Goal: Task Accomplishment & Management: Use online tool/utility

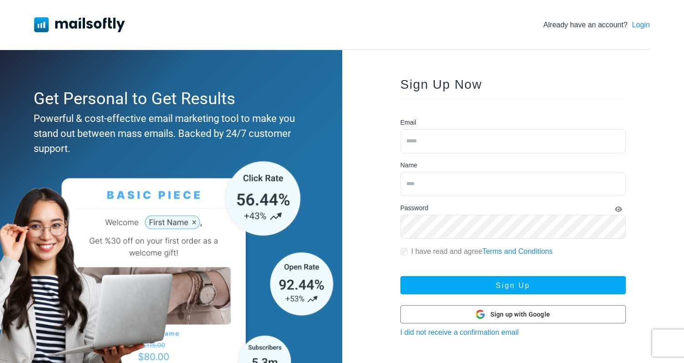
click at [637, 23] on link "Login" at bounding box center [642, 25] width 18 height 11
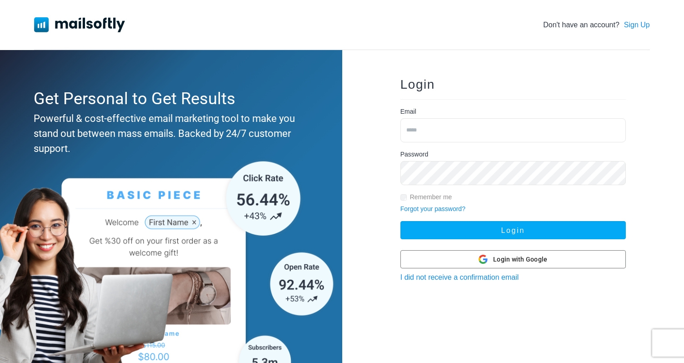
click at [443, 132] on input "email" at bounding box center [514, 130] width 226 height 24
type input "**********"
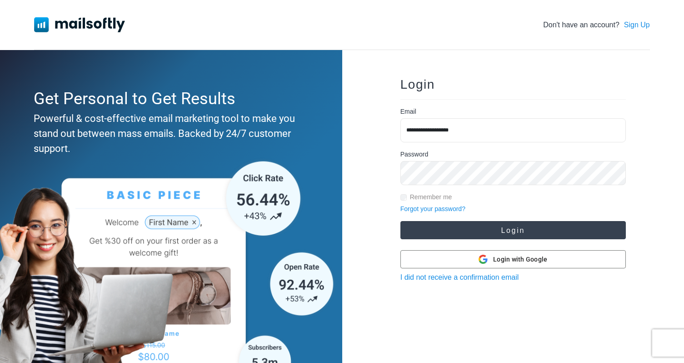
click at [479, 233] on button "Login" at bounding box center [514, 230] width 226 height 18
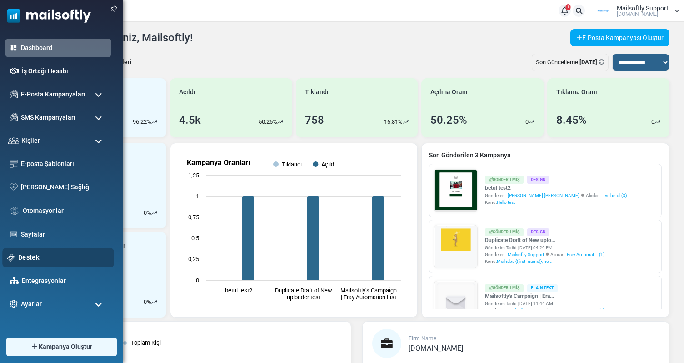
click at [31, 255] on link "Destek" at bounding box center [63, 257] width 91 height 10
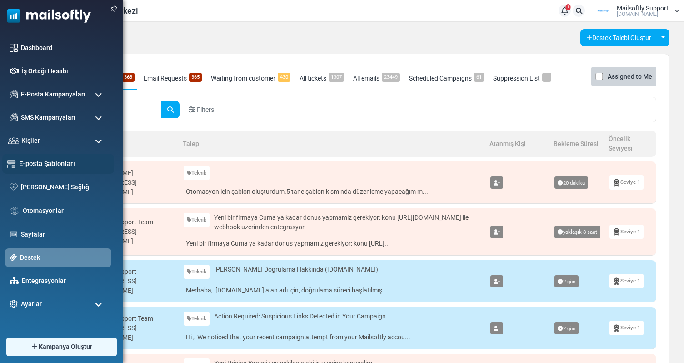
click at [60, 163] on link "E-posta Şablonları" at bounding box center [64, 164] width 90 height 10
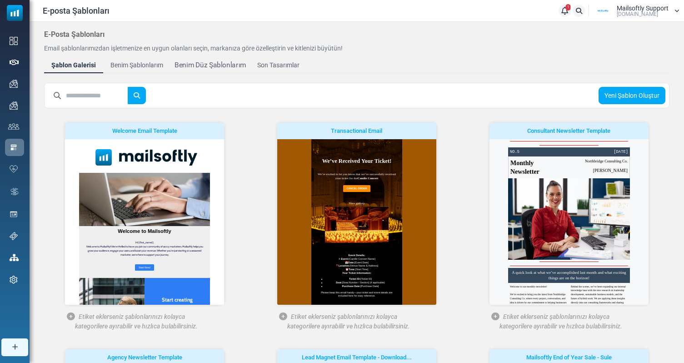
click at [196, 65] on div "Benim Düz Şablonlarım" at bounding box center [210, 65] width 71 height 10
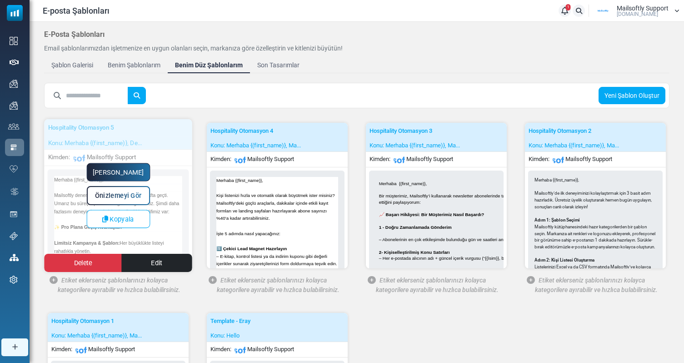
click at [128, 198] on span "Önizlemeyi Gör" at bounding box center [118, 196] width 47 height 8
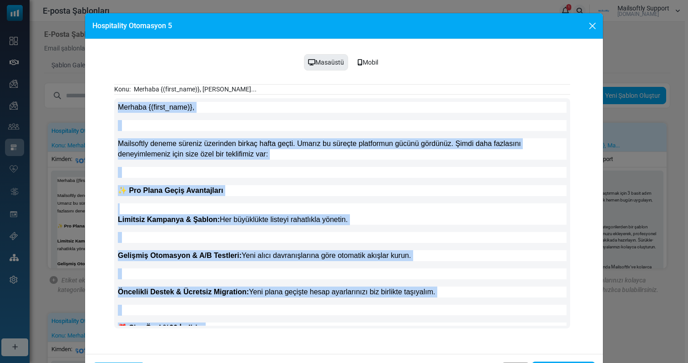
drag, startPoint x: 159, startPoint y: 320, endPoint x: 116, endPoint y: 106, distance: 218.4
click html "Merhaba {(first_name)}, Mailsoftly deneme süreniz üzerinden birkaç hafta geçti.…"
copy body "Merhaba {(first_name)}, Mailsoftly deneme süreniz üzerinden birkaç hafta geçti.…"
